Goal: Information Seeking & Learning: Learn about a topic

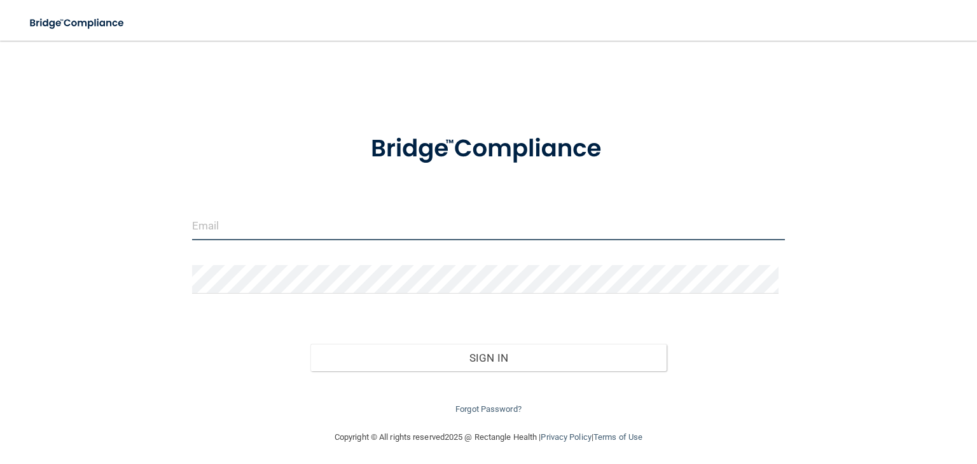
click at [267, 227] on input "email" at bounding box center [488, 226] width 593 height 29
type input "[EMAIL_ADDRESS][DOMAIN_NAME]"
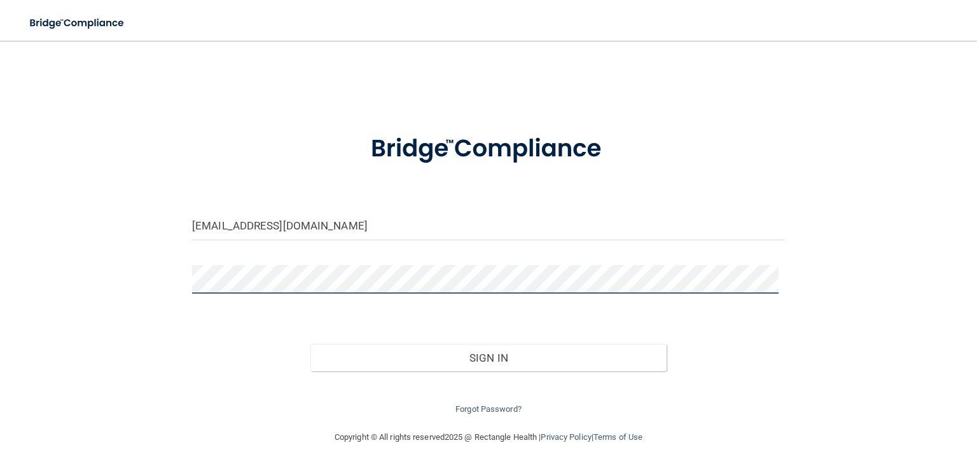
click at [310, 344] on button "Sign In" at bounding box center [487, 358] width 355 height 28
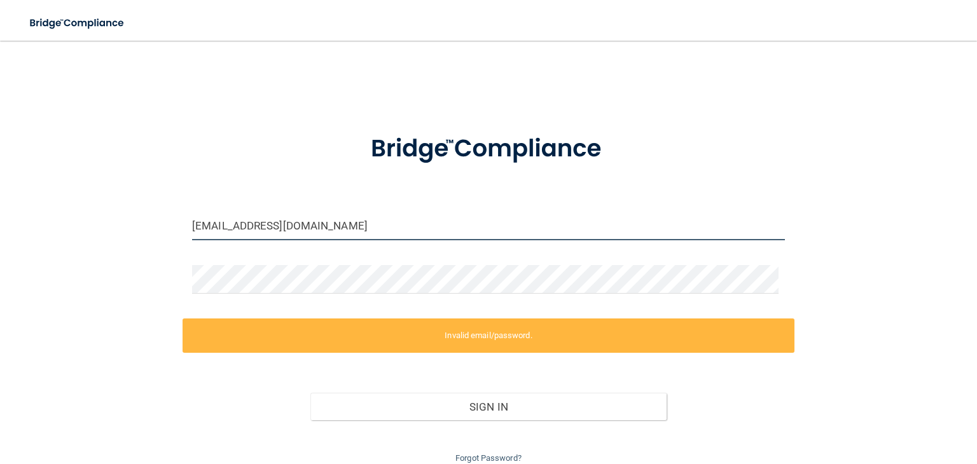
click at [267, 227] on input "[EMAIL_ADDRESS][DOMAIN_NAME]" at bounding box center [488, 226] width 593 height 29
click at [292, 226] on input "[EMAIL_ADDRESS][DOMAIN_NAME]" at bounding box center [488, 226] width 593 height 29
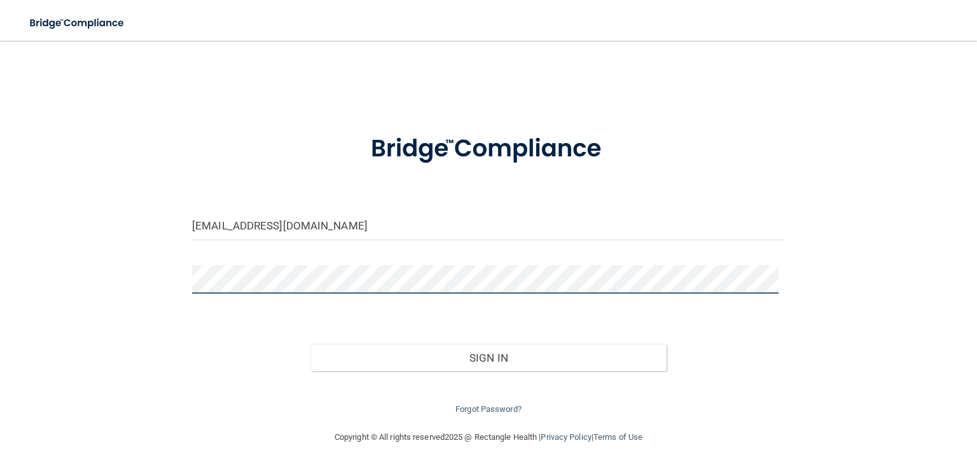
click at [310, 344] on button "Sign In" at bounding box center [487, 358] width 355 height 28
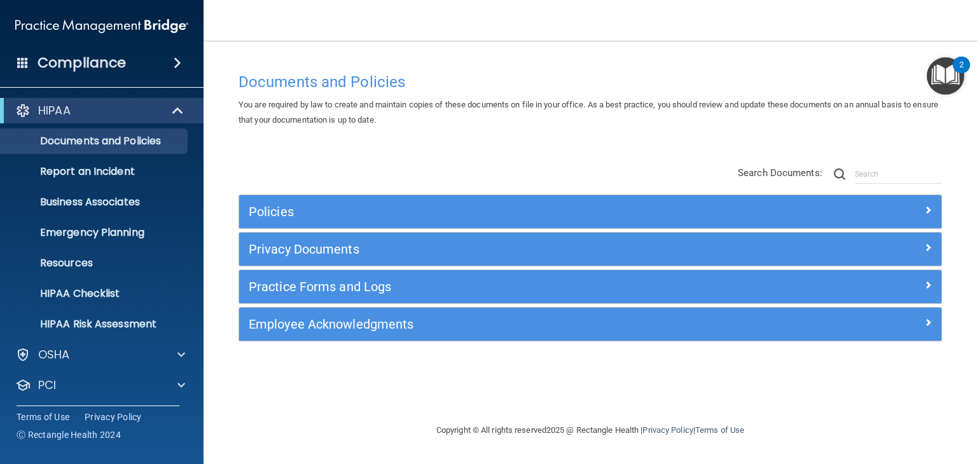
click at [163, 59] on div "Compliance" at bounding box center [101, 63] width 203 height 28
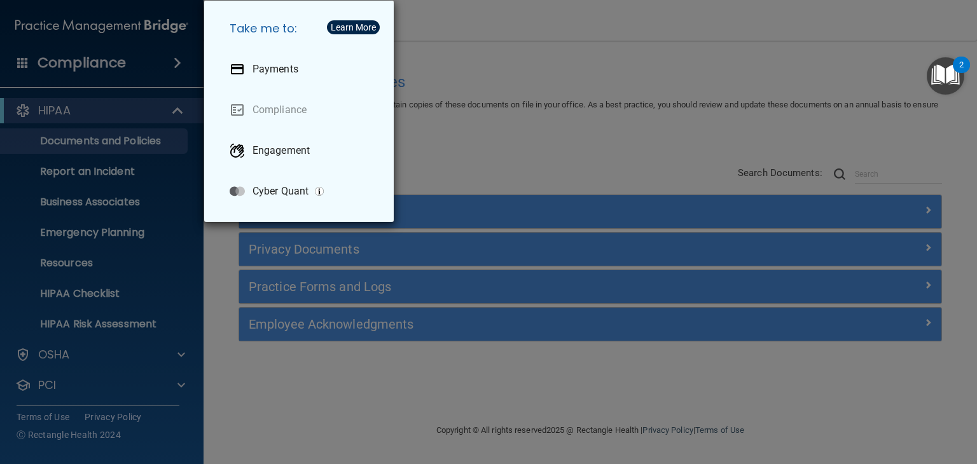
click at [97, 280] on div "Take me to: Payments Compliance Engagement Cyber Quant" at bounding box center [488, 232] width 977 height 464
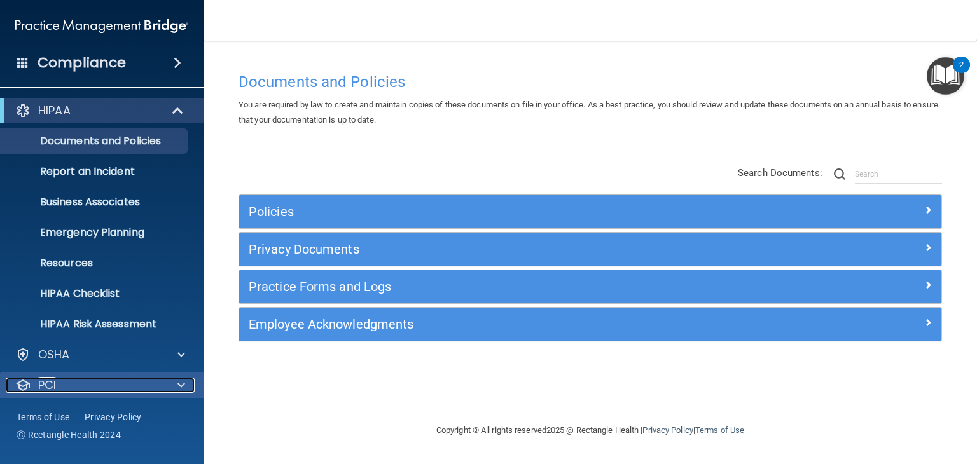
click at [100, 382] on div "PCI" at bounding box center [85, 385] width 158 height 15
click at [181, 386] on span at bounding box center [181, 385] width 8 height 15
click at [172, 385] on div at bounding box center [179, 385] width 32 height 15
click at [40, 380] on p "PCI" at bounding box center [47, 385] width 18 height 15
click at [183, 382] on span at bounding box center [181, 385] width 8 height 15
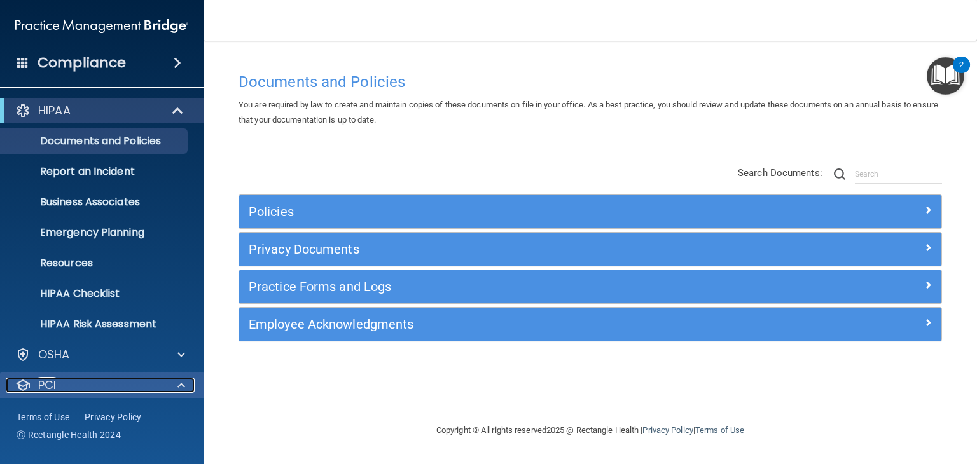
click at [183, 382] on span at bounding box center [181, 385] width 8 height 15
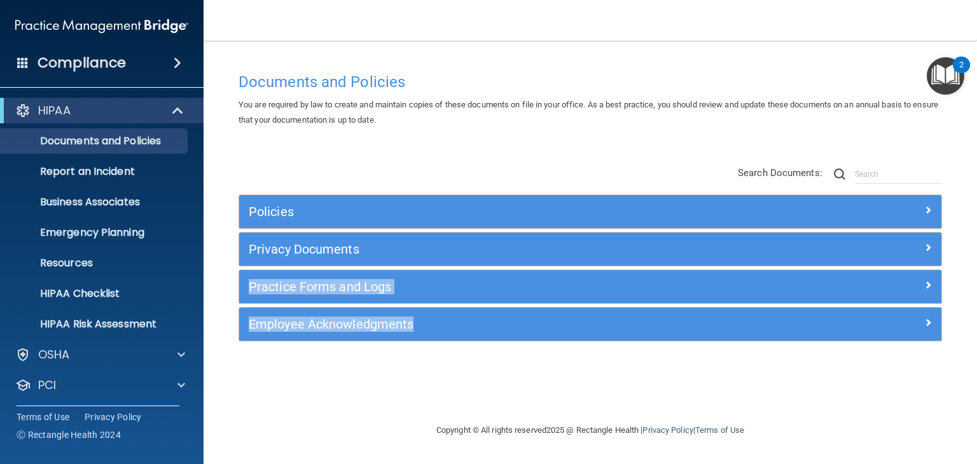
drag, startPoint x: 976, startPoint y: 235, endPoint x: 924, endPoint y: 367, distance: 142.2
click at [924, 367] on main "Documents and Policies You are required by law to create and maintain copies of…" at bounding box center [589, 252] width 773 height 423
click at [314, 370] on div "Documents and Policies You are required by law to create and maintain copies of…" at bounding box center [590, 244] width 722 height 357
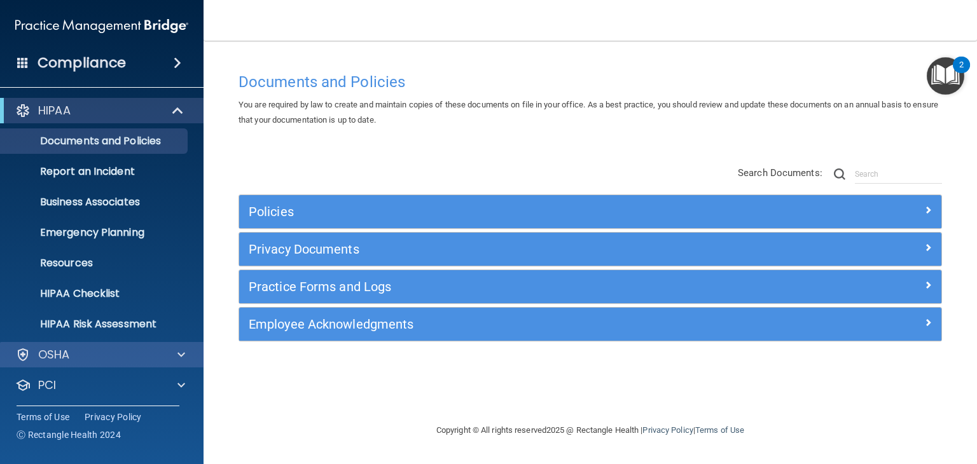
click at [90, 364] on div "OSHA" at bounding box center [102, 354] width 204 height 25
click at [198, 352] on div "OSHA" at bounding box center [102, 354] width 204 height 25
click at [179, 352] on span at bounding box center [181, 354] width 8 height 15
click at [186, 356] on div at bounding box center [179, 354] width 32 height 15
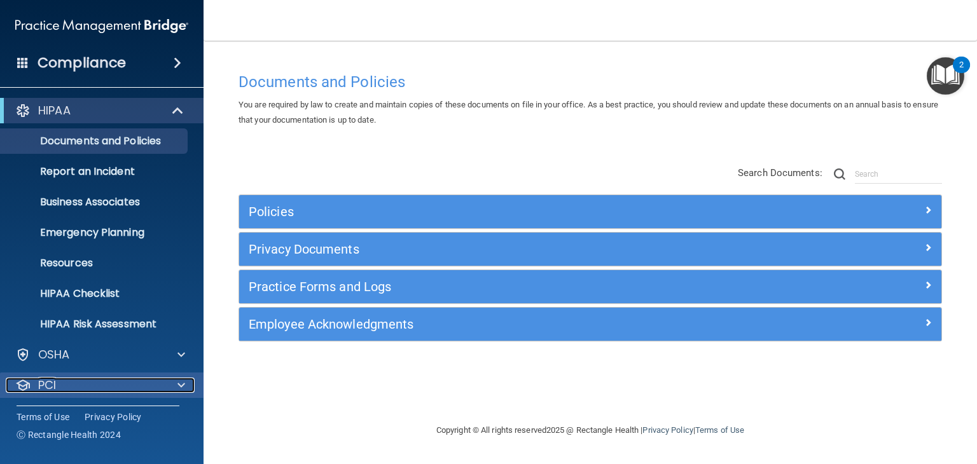
click at [185, 383] on div at bounding box center [179, 385] width 32 height 15
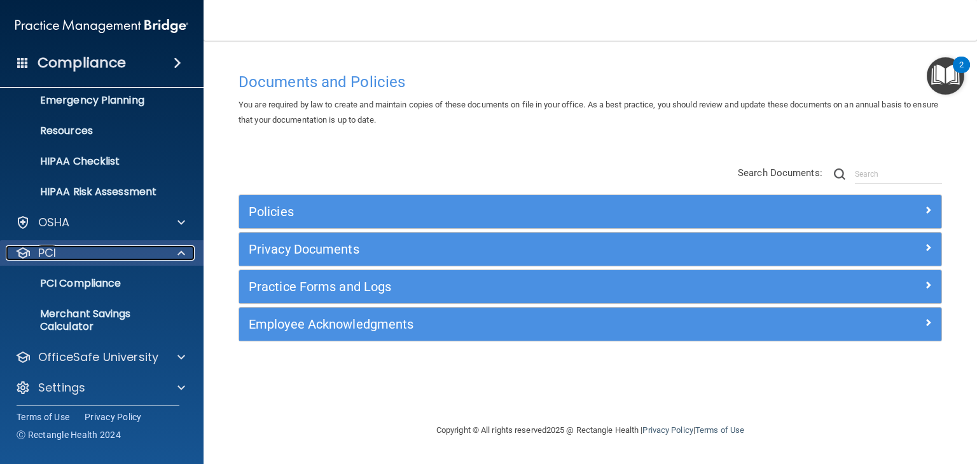
scroll to position [137, 0]
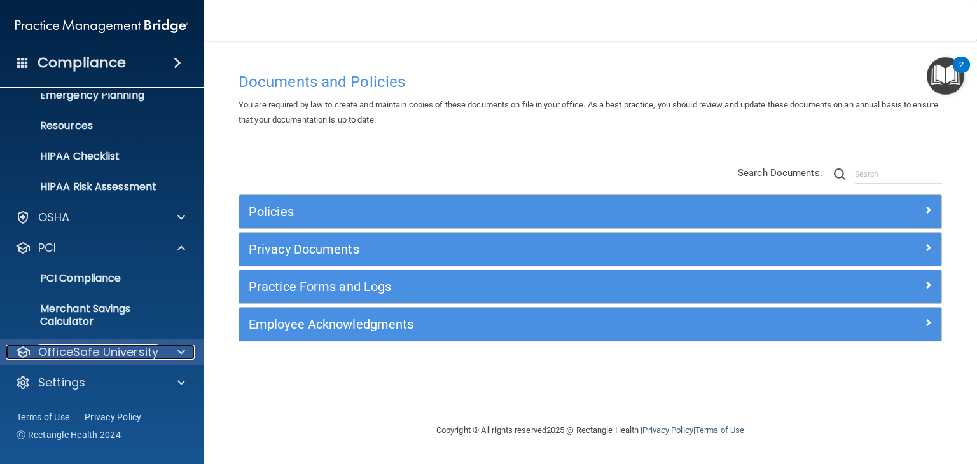
click at [186, 354] on div at bounding box center [179, 352] width 32 height 15
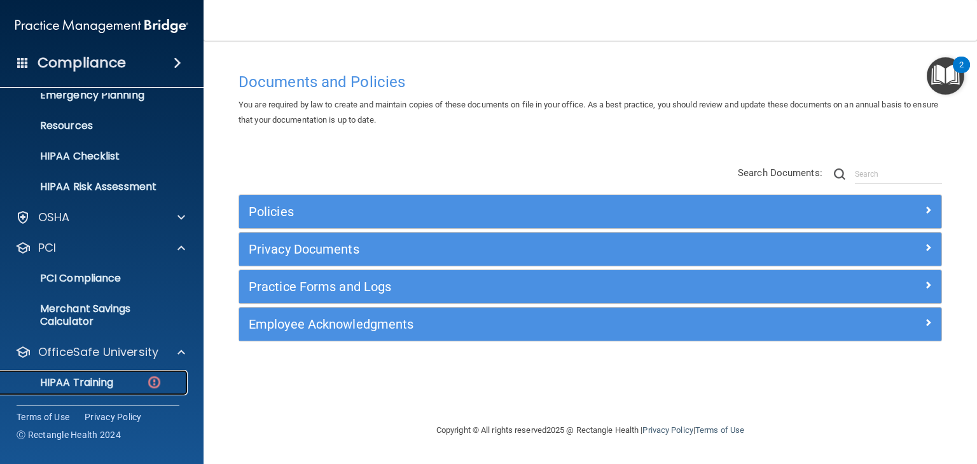
click at [99, 377] on p "HIPAA Training" at bounding box center [60, 382] width 105 height 13
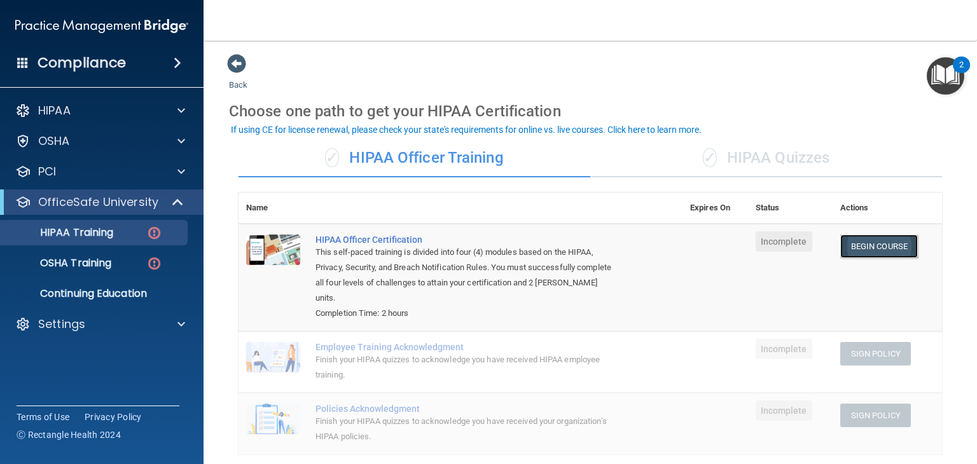
click at [862, 247] on link "Begin Course" at bounding box center [879, 247] width 78 height 24
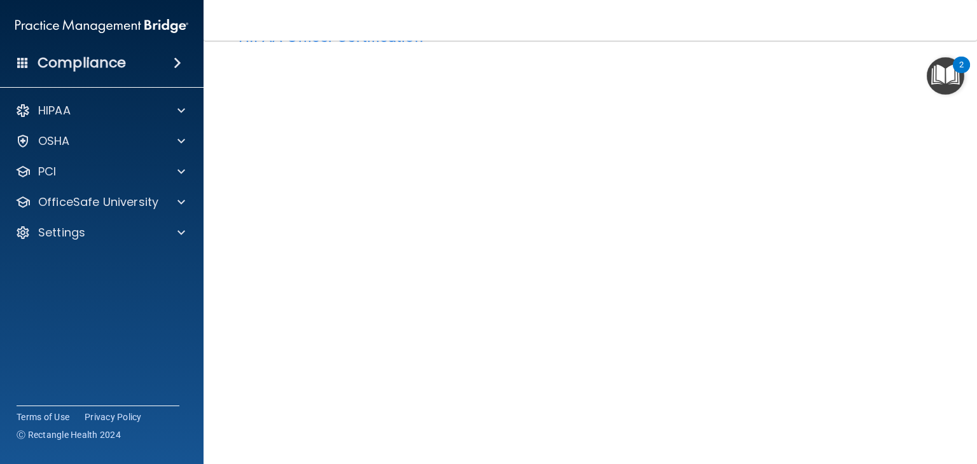
scroll to position [46, 0]
